Goal: Information Seeking & Learning: Learn about a topic

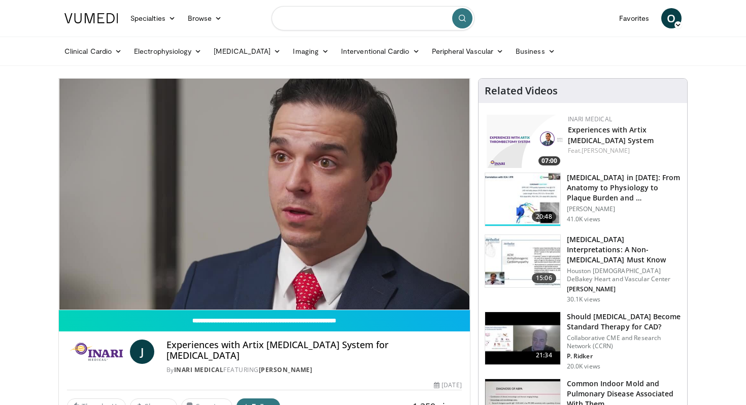
click at [390, 20] on input "Search topics, interventions" at bounding box center [372, 18] width 203 height 24
type input "**********"
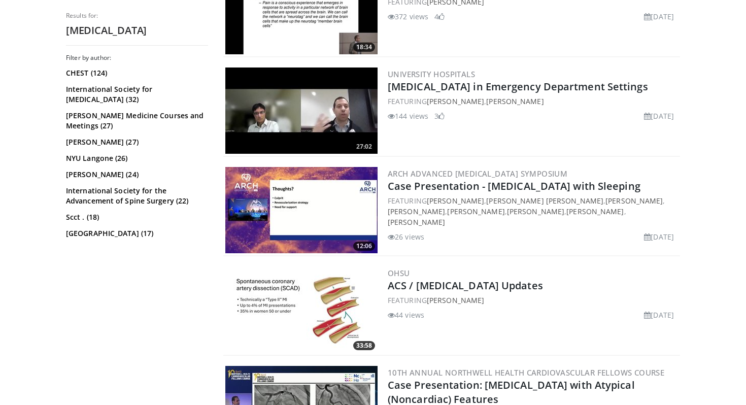
scroll to position [347, 0]
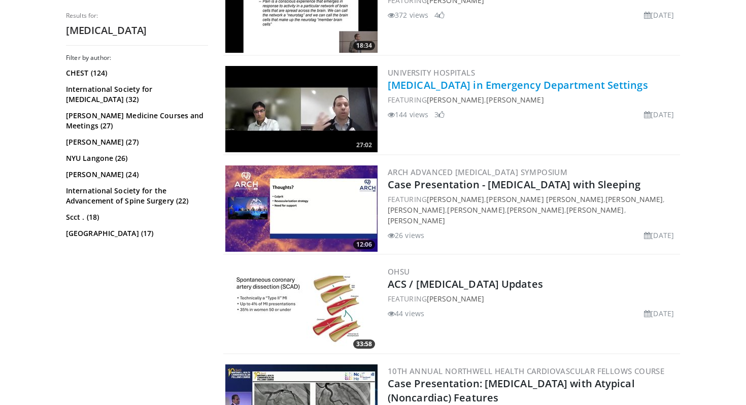
click at [414, 83] on link "[MEDICAL_DATA] in Emergency Department Settings" at bounding box center [518, 85] width 260 height 14
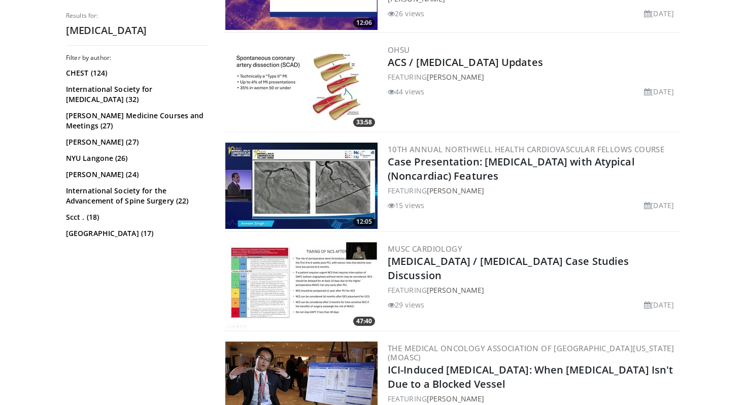
scroll to position [573, 0]
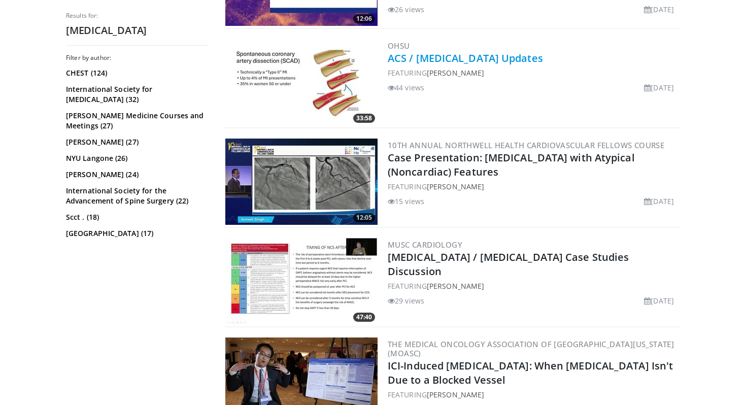
click at [432, 57] on link "ACS / Chest Pain Updates" at bounding box center [465, 58] width 155 height 14
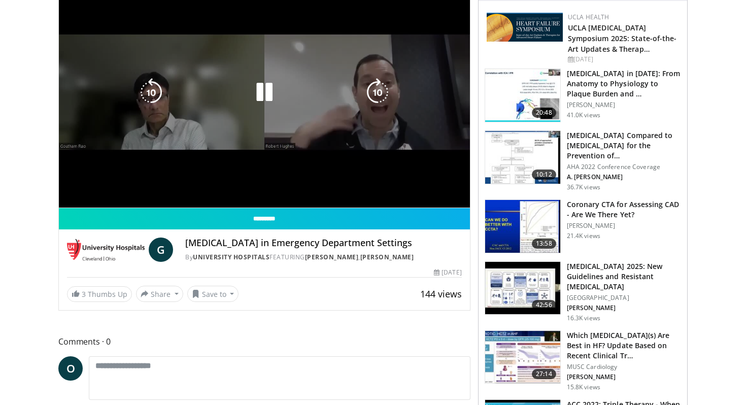
scroll to position [103, 0]
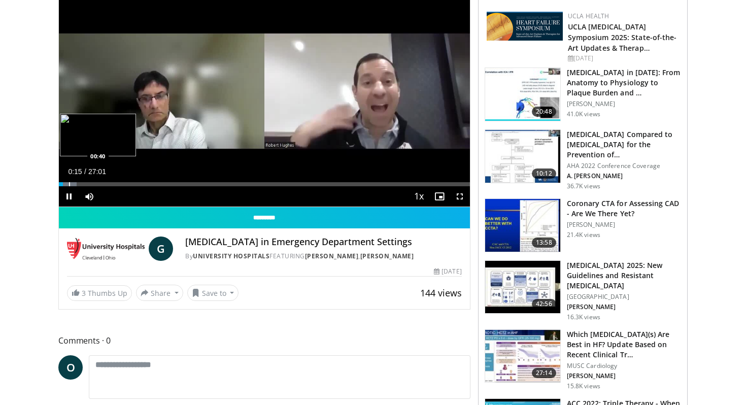
click at [69, 184] on div "Progress Bar" at bounding box center [69, 184] width 1 height 4
click at [81, 184] on div "Progress Bar" at bounding box center [81, 184] width 1 height 4
click at [106, 184] on div "Progress Bar" at bounding box center [106, 184] width 1 height 4
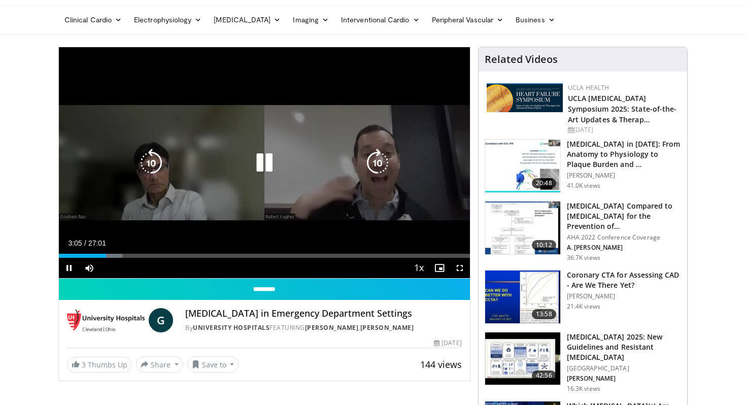
scroll to position [0, 0]
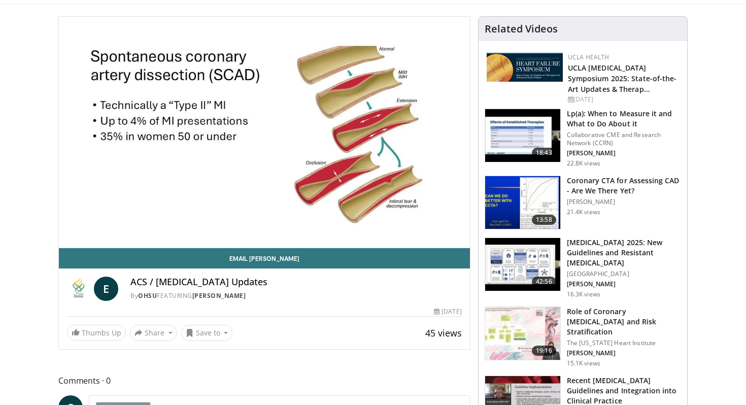
scroll to position [65, 0]
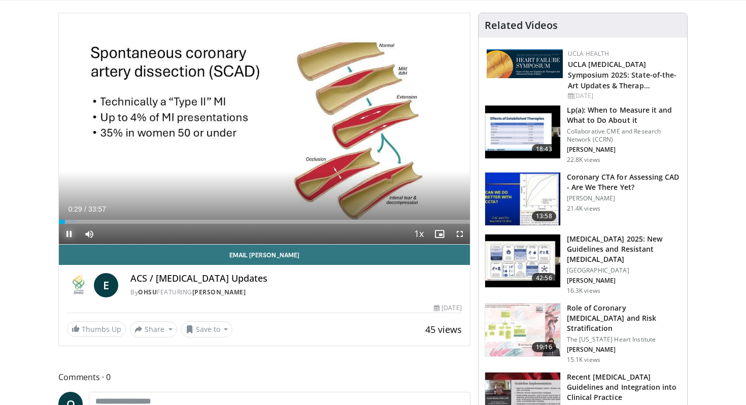
click at [66, 238] on span "Video Player" at bounding box center [69, 234] width 20 height 20
